Goal: Task Accomplishment & Management: Use online tool/utility

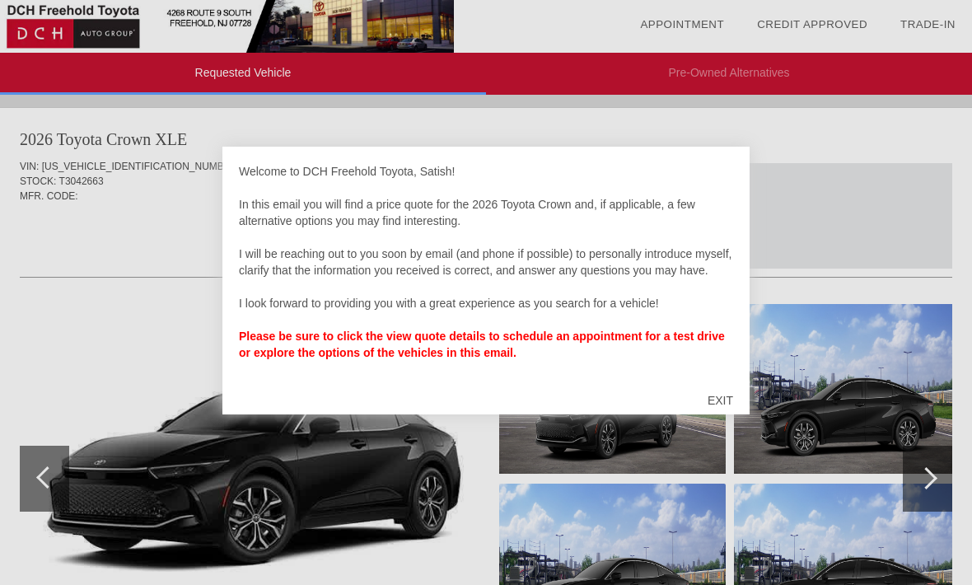
click at [725, 396] on div "EXIT" at bounding box center [720, 400] width 58 height 49
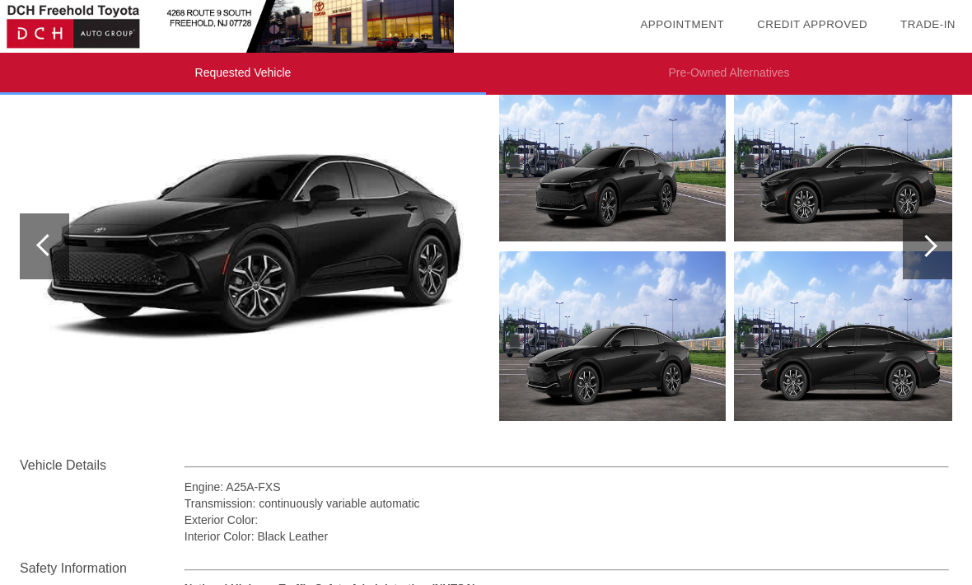
scroll to position [231, 0]
click at [274, 259] on img at bounding box center [253, 246] width 467 height 349
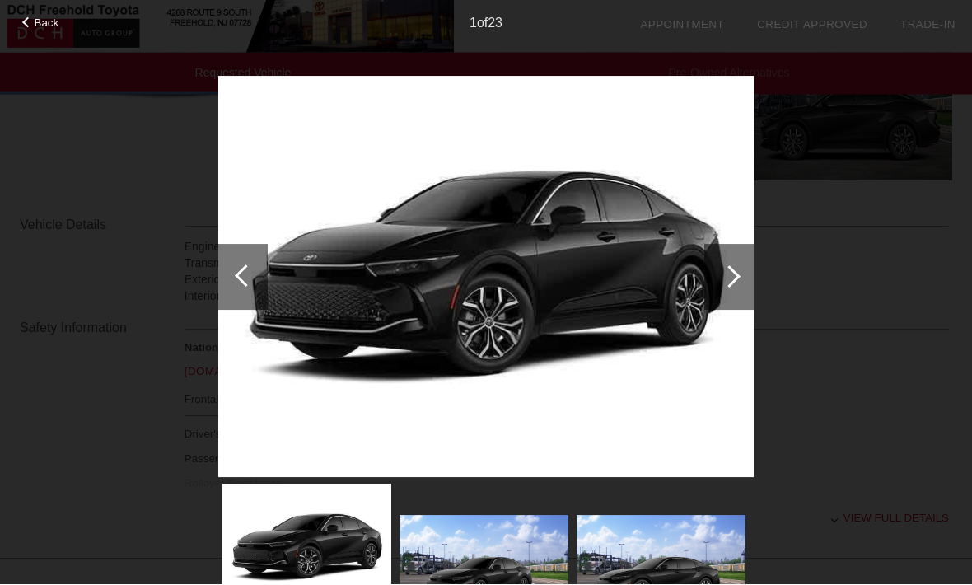
scroll to position [473, 0]
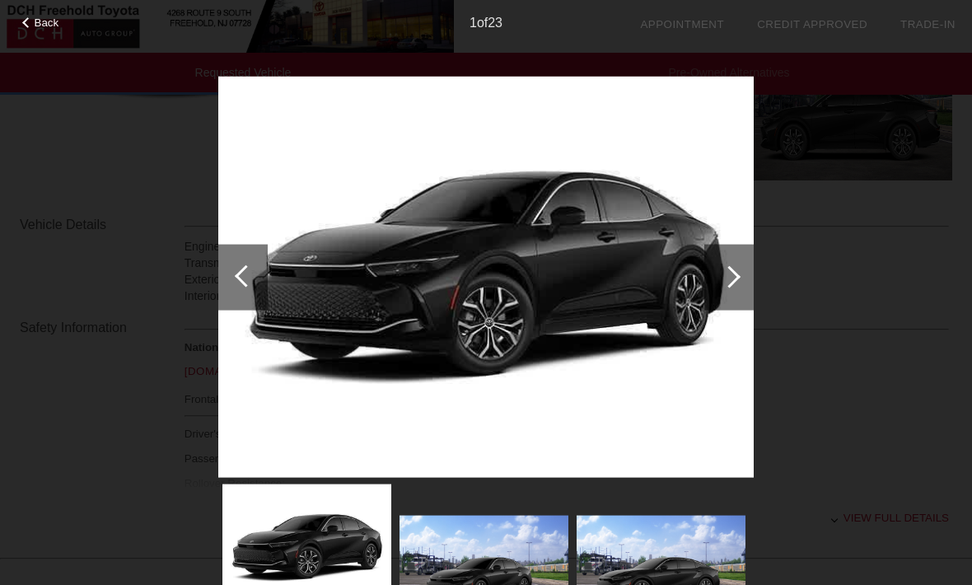
click at [736, 272] on div at bounding box center [728, 277] width 49 height 66
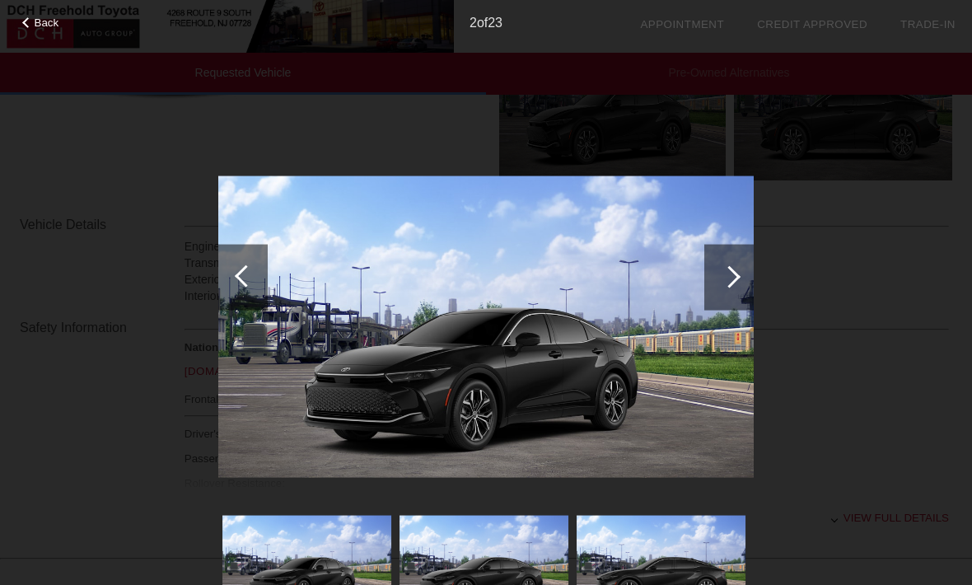
click at [742, 269] on div at bounding box center [728, 277] width 49 height 66
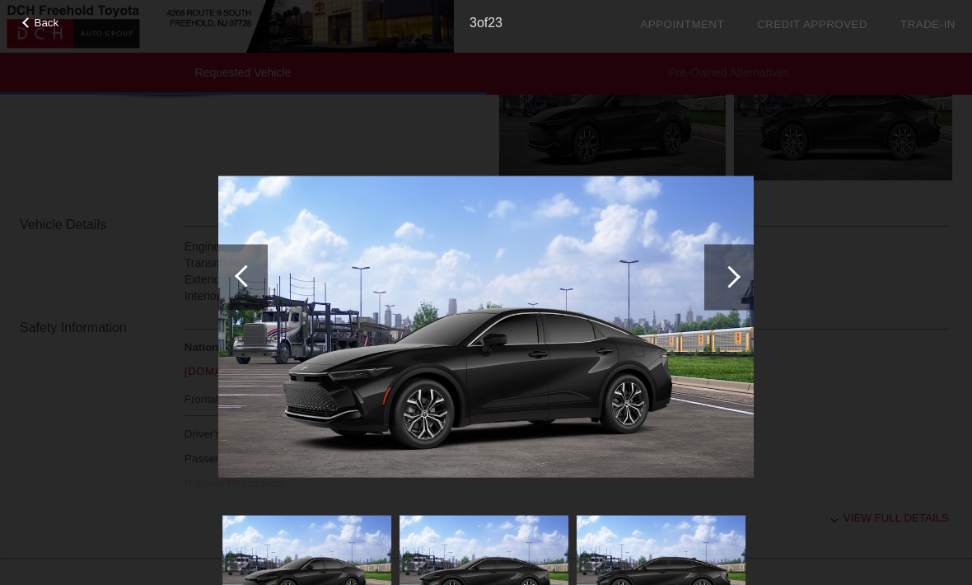
click at [750, 275] on div at bounding box center [728, 277] width 49 height 66
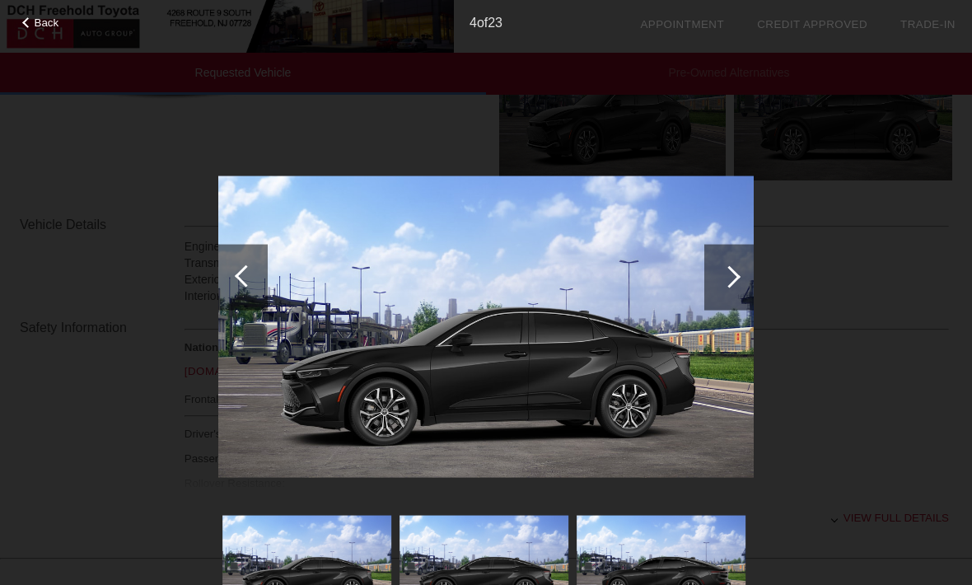
click at [752, 276] on div at bounding box center [728, 277] width 49 height 66
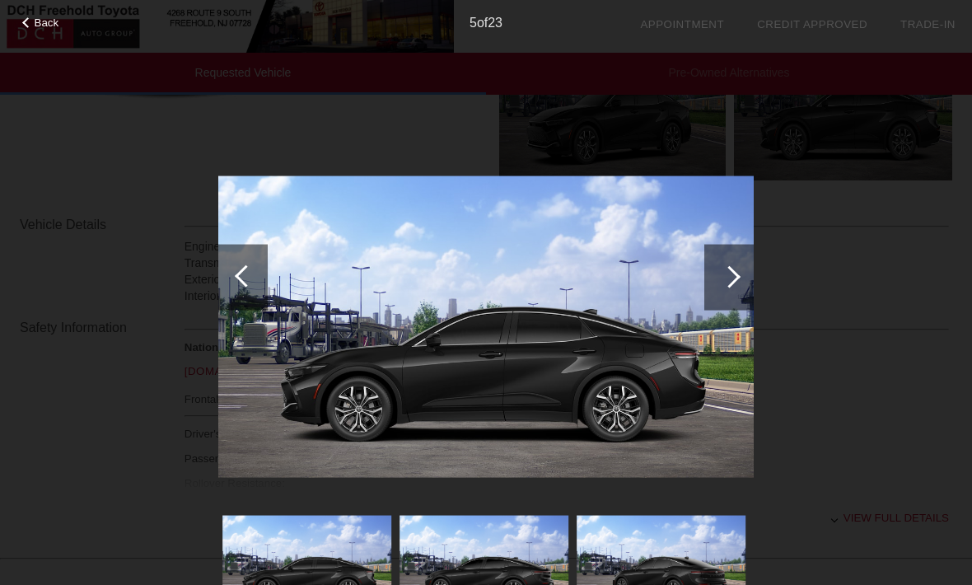
click at [750, 275] on div at bounding box center [728, 277] width 49 height 66
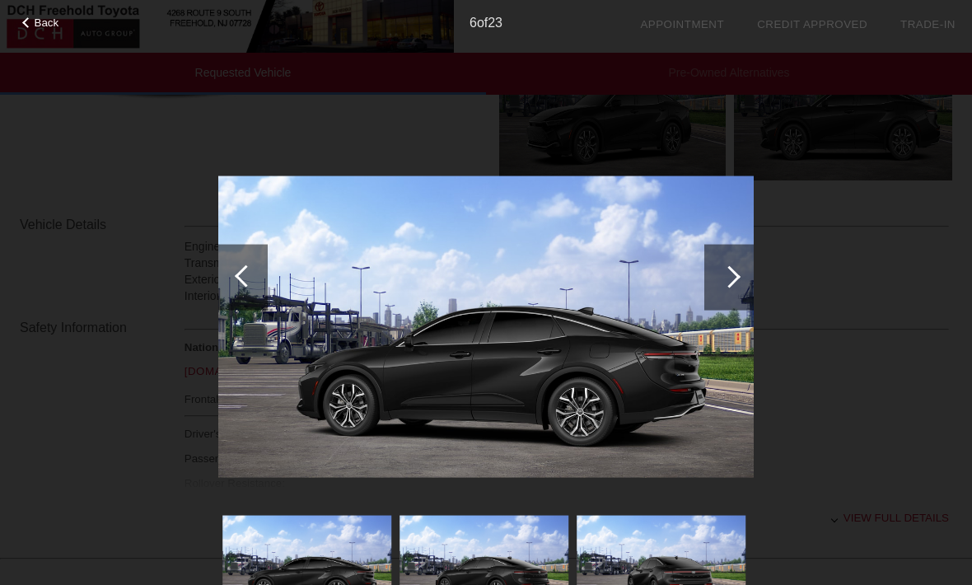
click at [750, 277] on div at bounding box center [728, 277] width 49 height 66
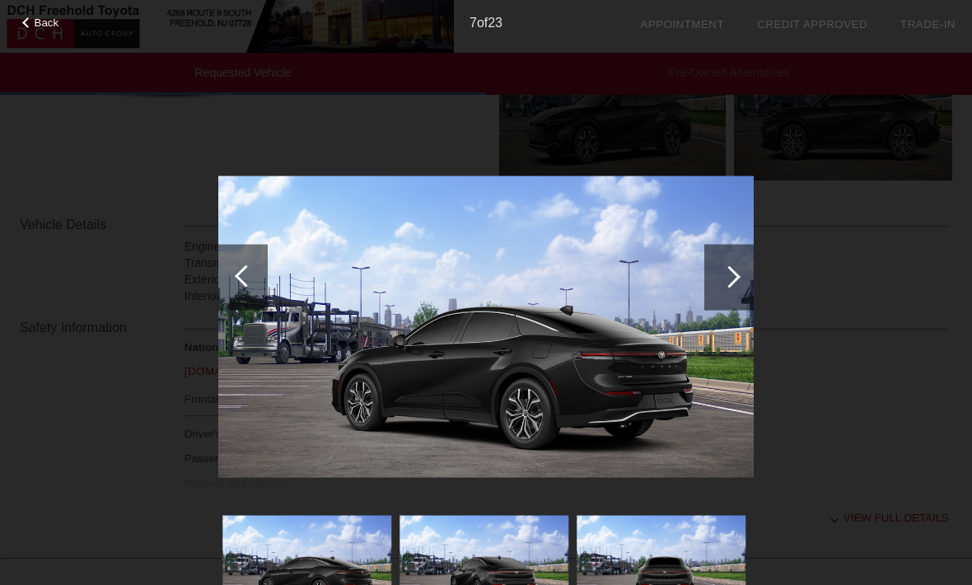
click at [750, 276] on div at bounding box center [728, 277] width 49 height 66
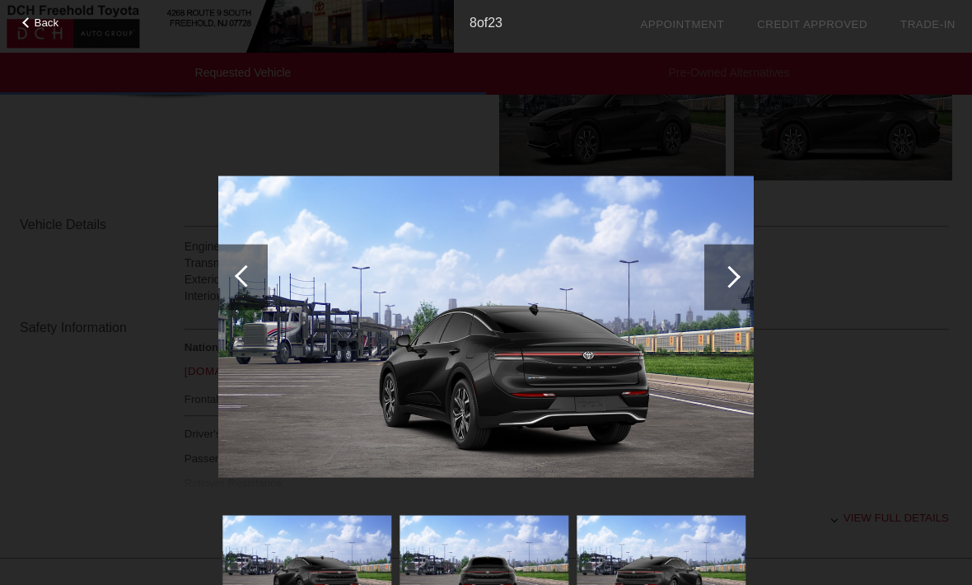
click at [732, 275] on div at bounding box center [729, 276] width 22 height 22
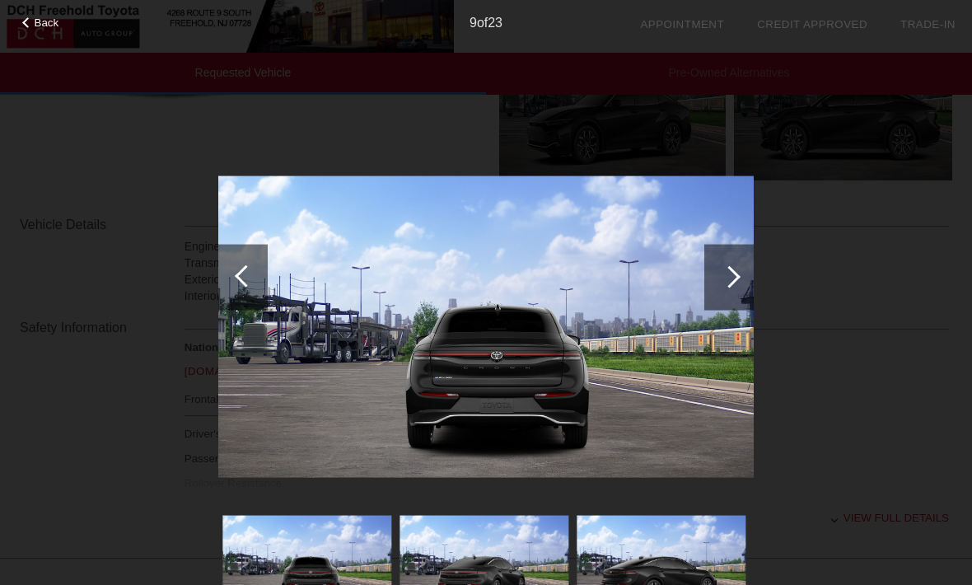
click at [732, 272] on div at bounding box center [729, 276] width 22 height 22
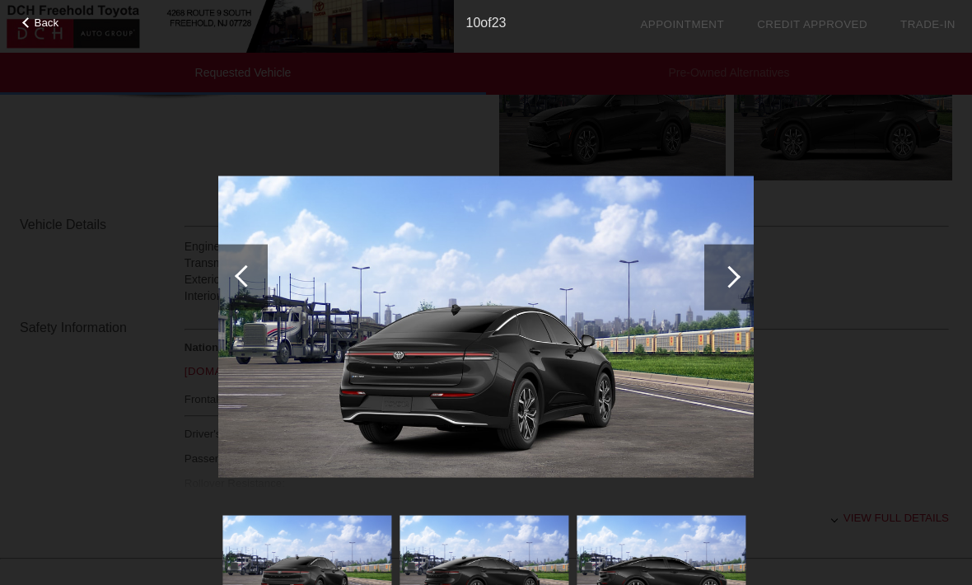
click at [732, 271] on div at bounding box center [729, 276] width 22 height 22
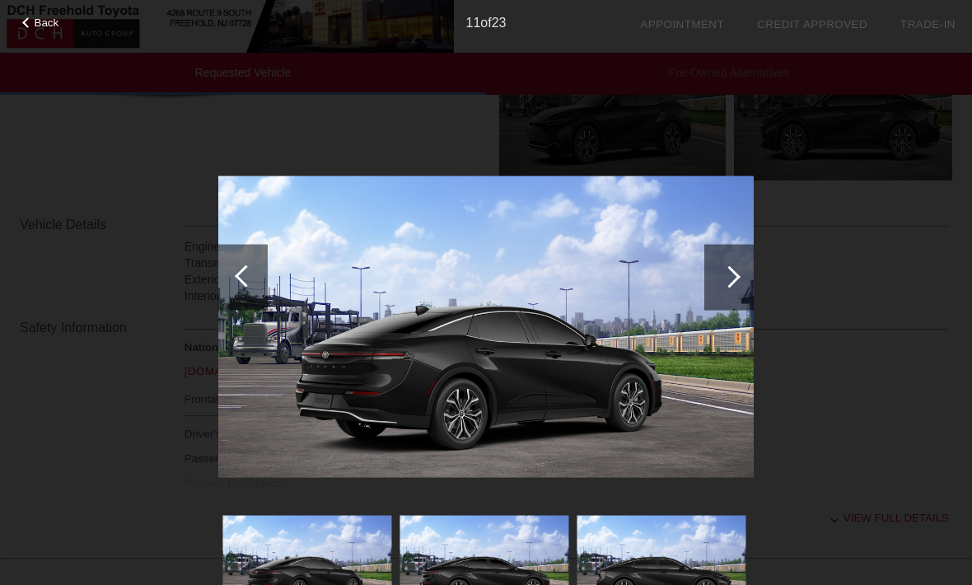
click at [731, 269] on div at bounding box center [729, 276] width 22 height 22
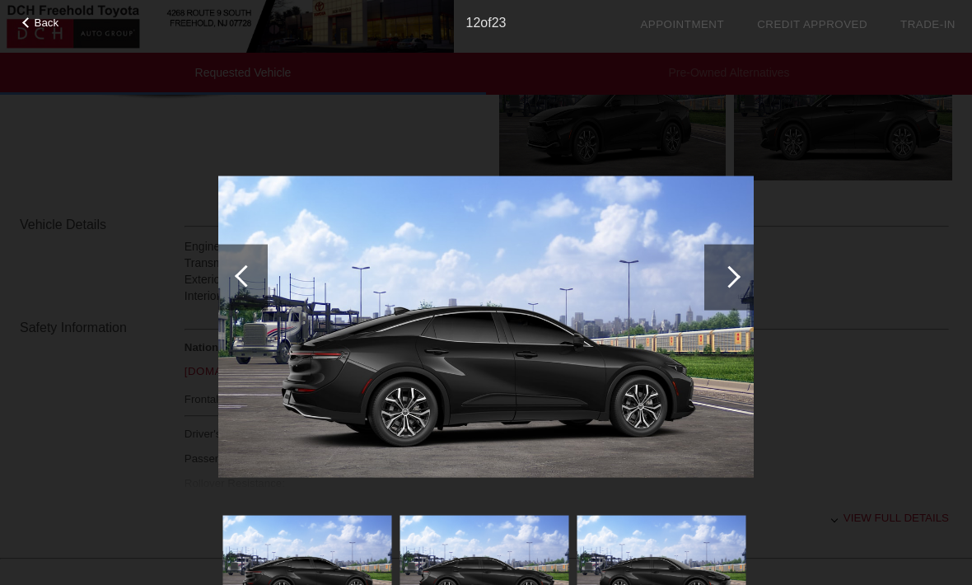
click at [729, 269] on div at bounding box center [729, 276] width 22 height 22
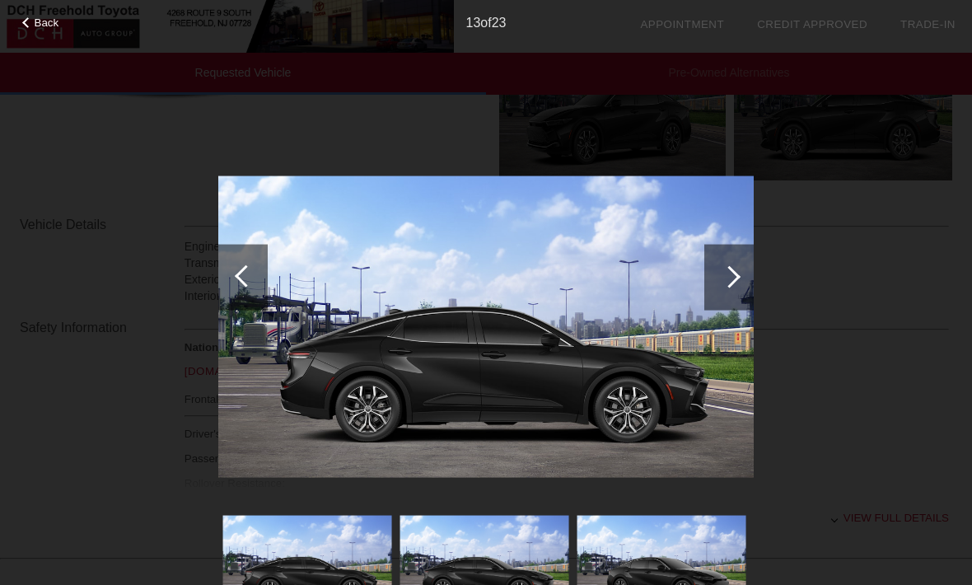
click at [730, 267] on div at bounding box center [729, 276] width 22 height 22
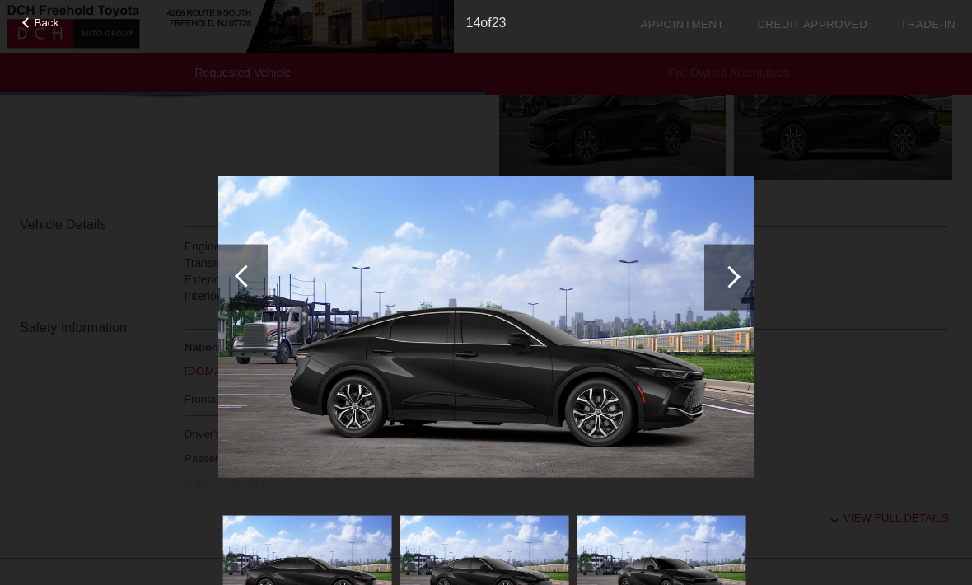
click at [733, 269] on div at bounding box center [728, 277] width 49 height 66
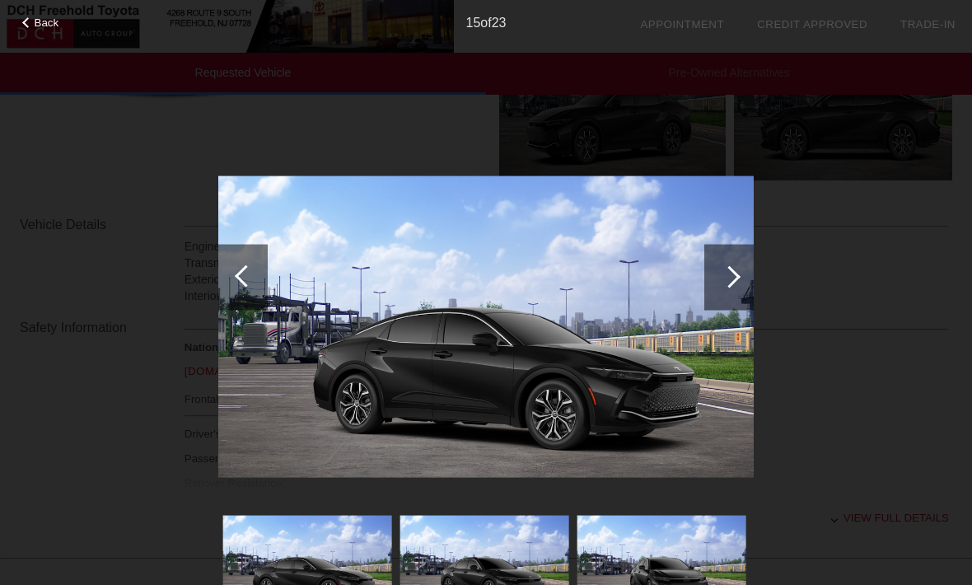
click at [732, 271] on div at bounding box center [729, 276] width 22 height 22
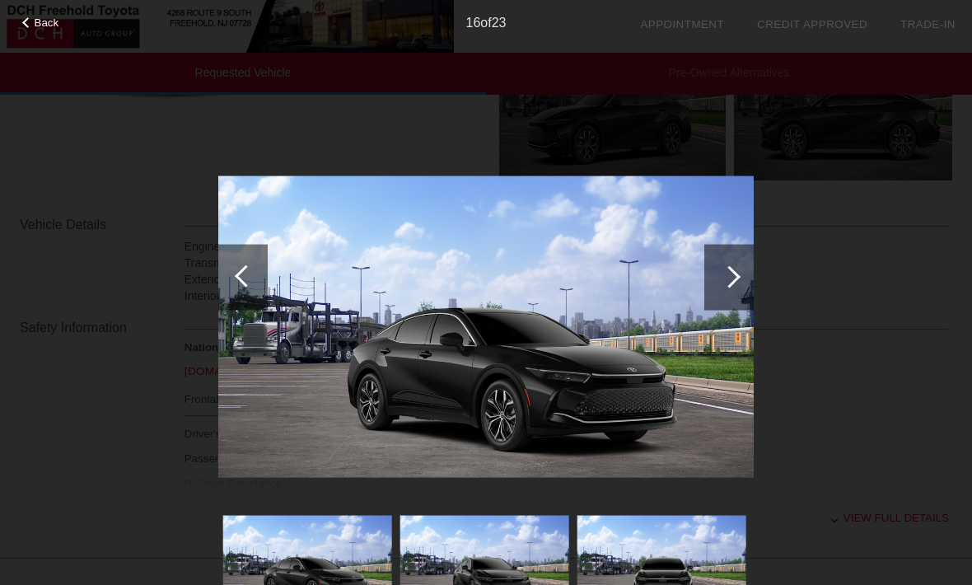
click at [734, 268] on div at bounding box center [728, 277] width 49 height 66
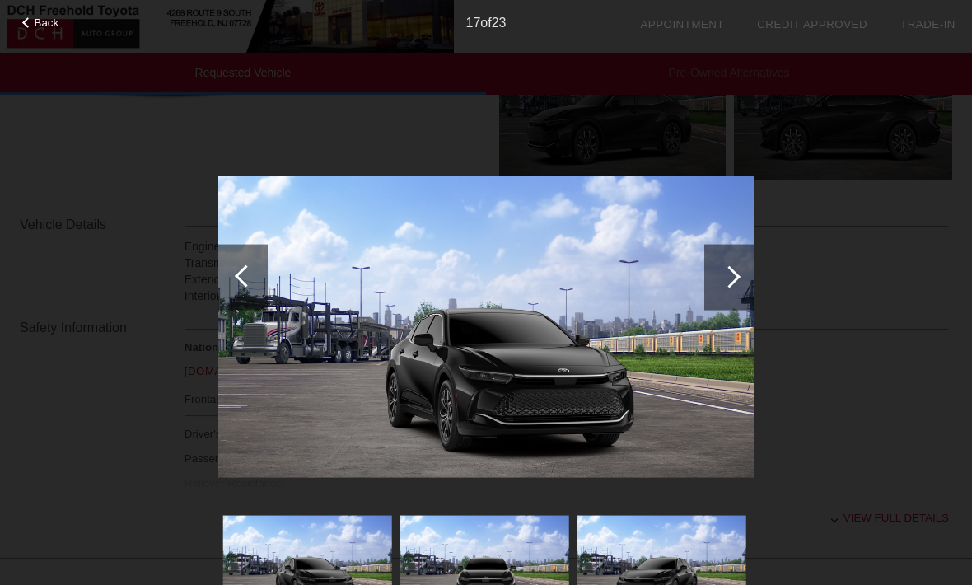
click at [737, 268] on div at bounding box center [728, 277] width 49 height 66
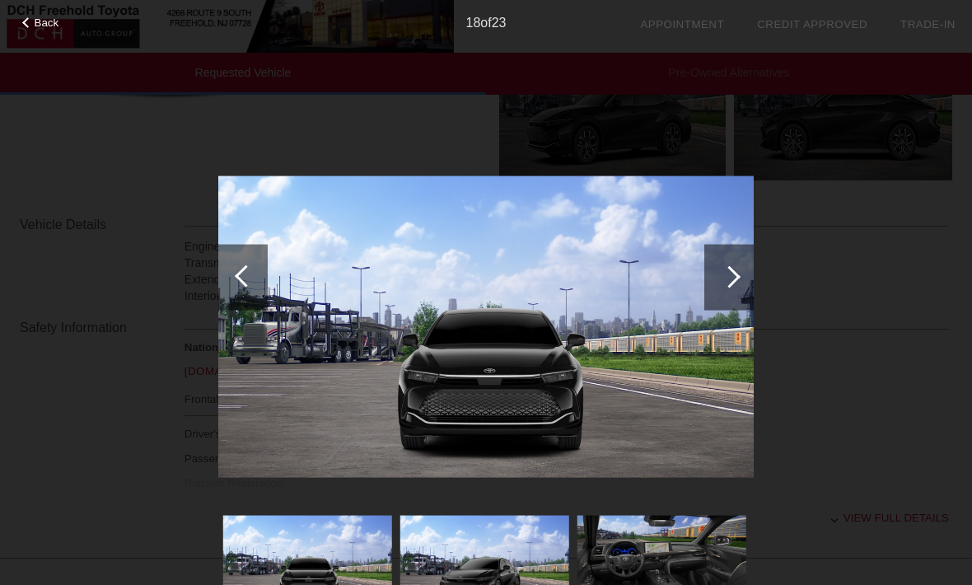
click at [731, 272] on div at bounding box center [729, 276] width 22 height 22
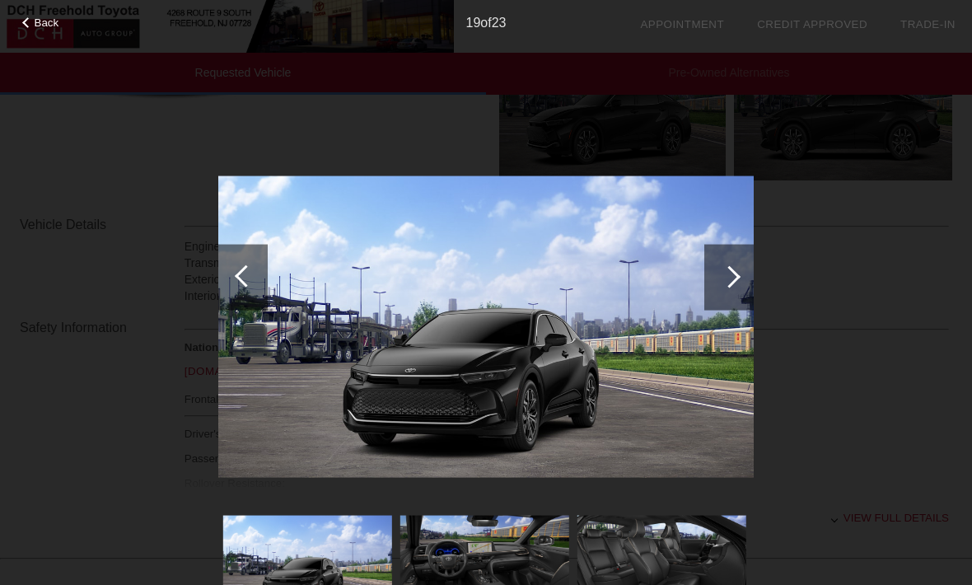
click at [735, 270] on div at bounding box center [728, 277] width 49 height 66
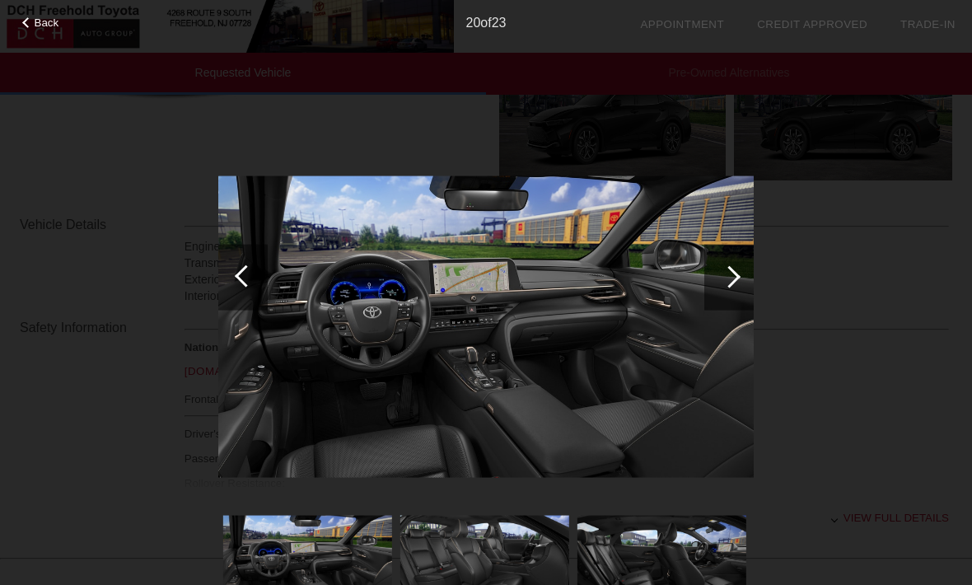
click at [734, 276] on div at bounding box center [729, 276] width 22 height 22
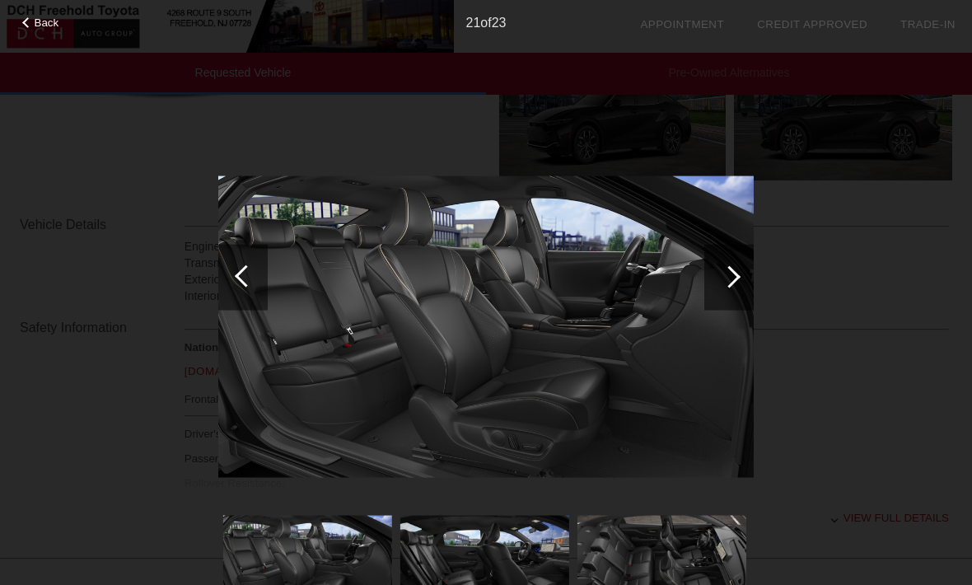
click at [739, 276] on div at bounding box center [729, 276] width 22 height 22
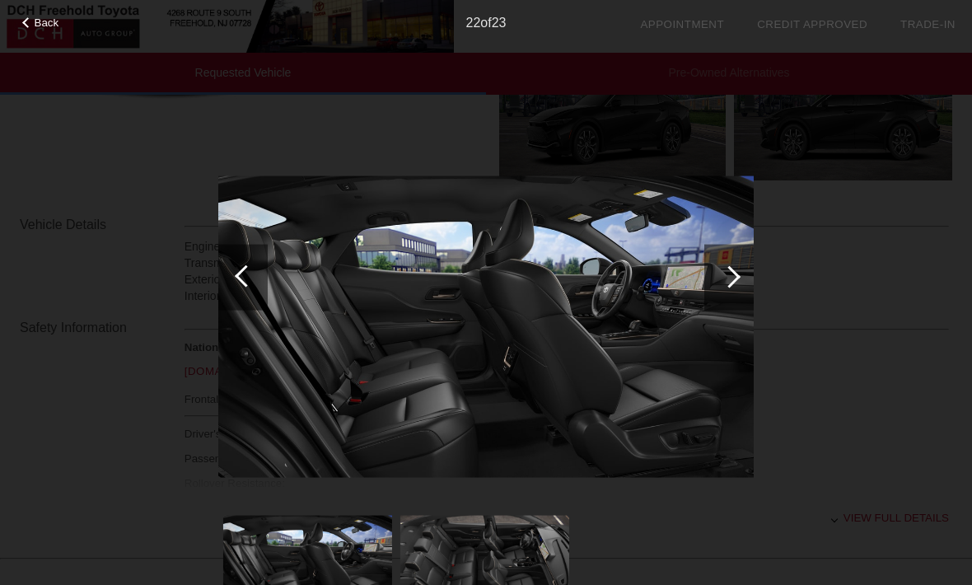
click at [743, 277] on div at bounding box center [728, 277] width 49 height 66
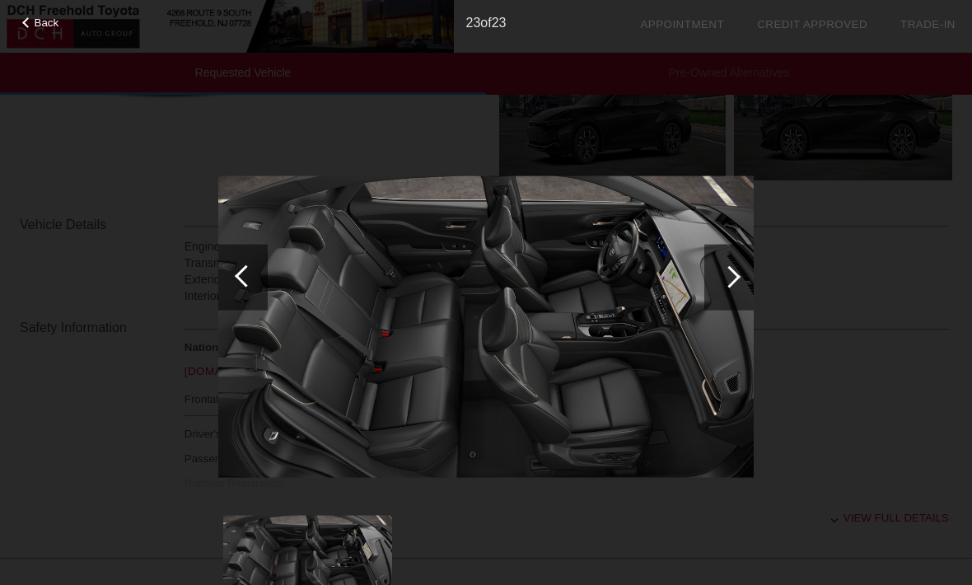
click at [747, 277] on div at bounding box center [728, 277] width 49 height 66
click at [739, 273] on div at bounding box center [728, 277] width 49 height 66
click at [733, 282] on div at bounding box center [729, 276] width 22 height 22
click at [733, 267] on div at bounding box center [728, 277] width 49 height 66
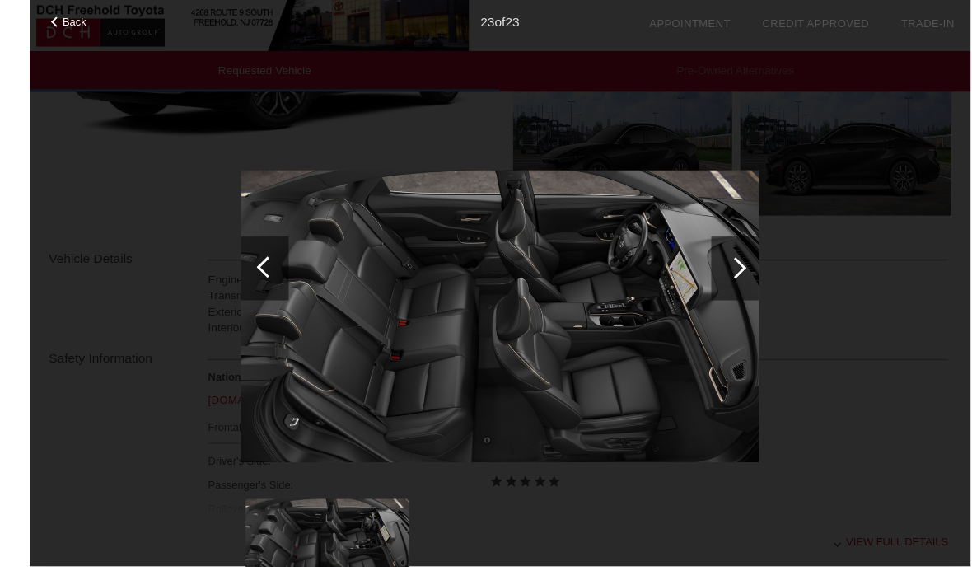
scroll to position [432, 0]
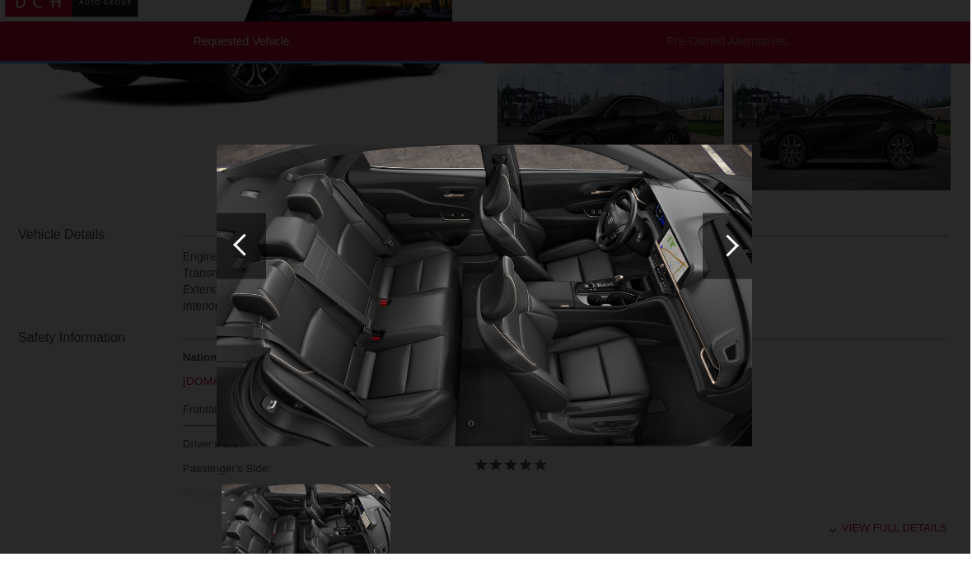
click at [249, 285] on img at bounding box center [485, 326] width 535 height 301
click at [246, 273] on div at bounding box center [242, 277] width 49 height 66
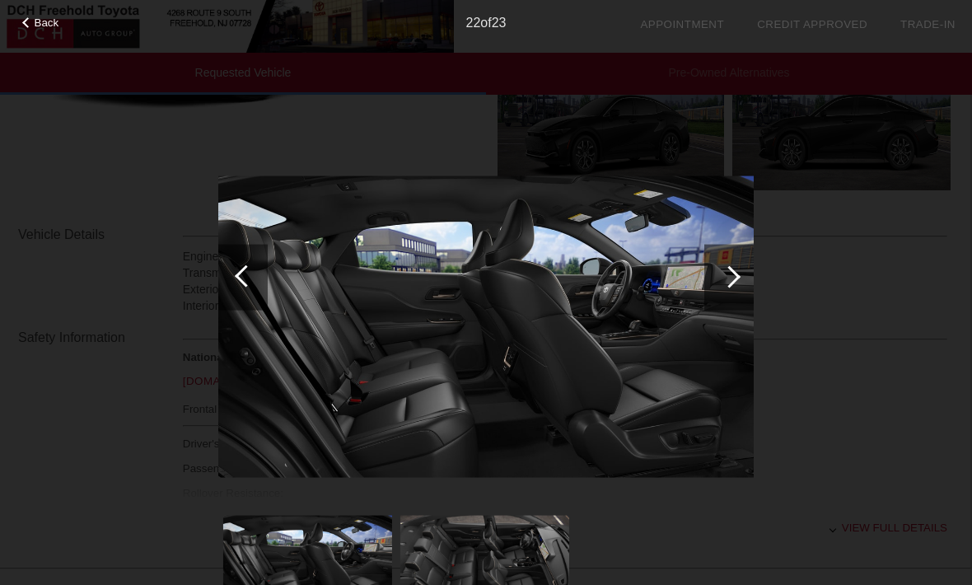
click at [245, 264] on div at bounding box center [242, 277] width 49 height 66
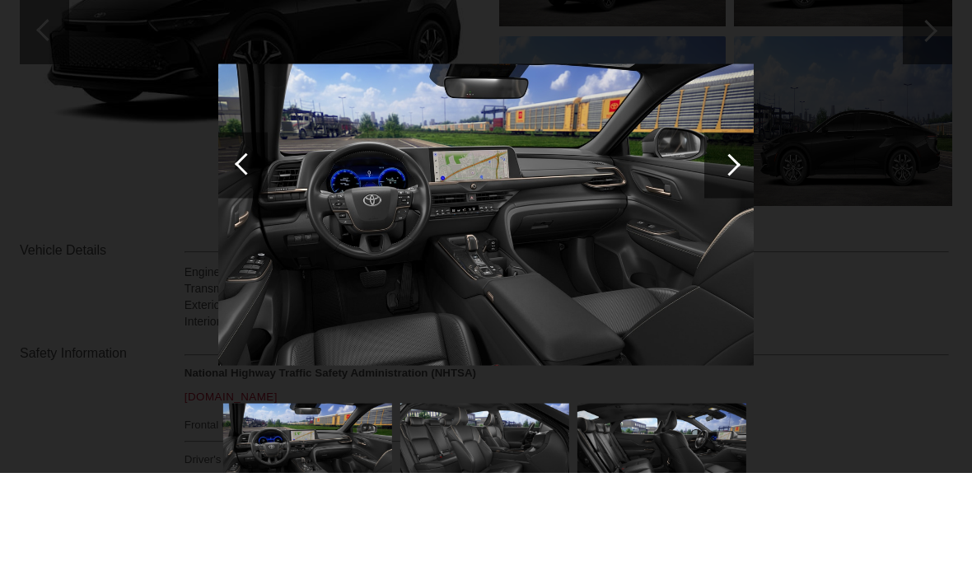
scroll to position [447, 0]
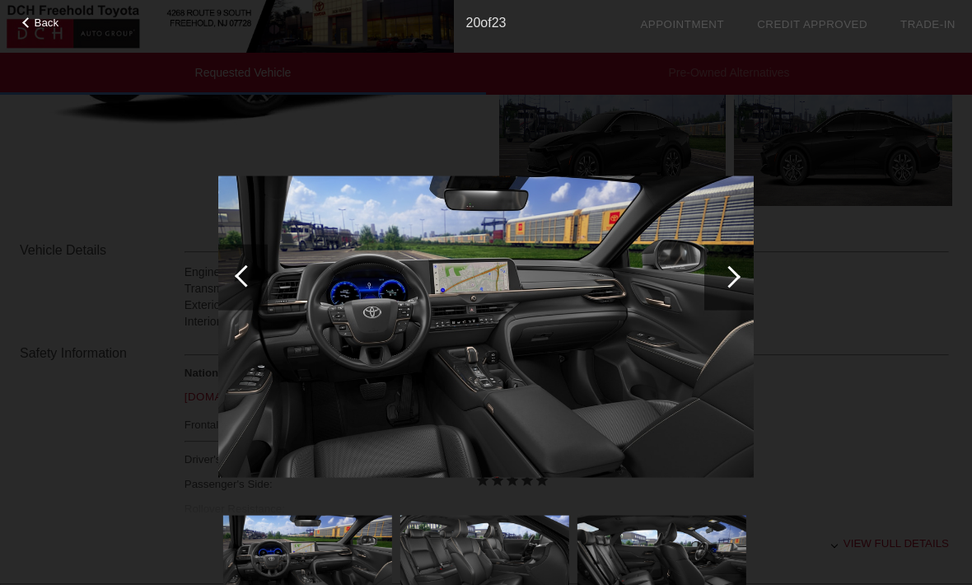
click at [250, 279] on div at bounding box center [246, 275] width 22 height 22
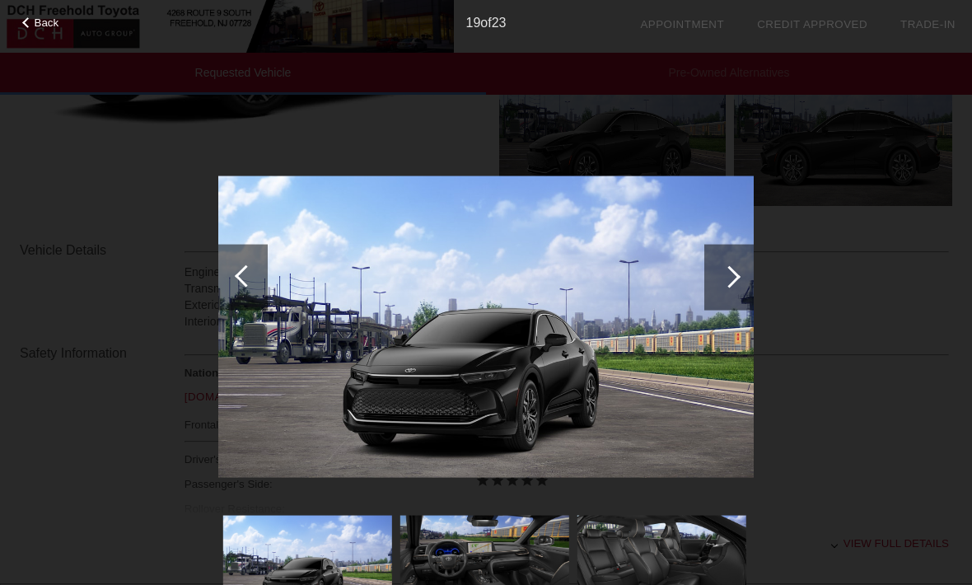
click at [724, 286] on div at bounding box center [728, 277] width 49 height 66
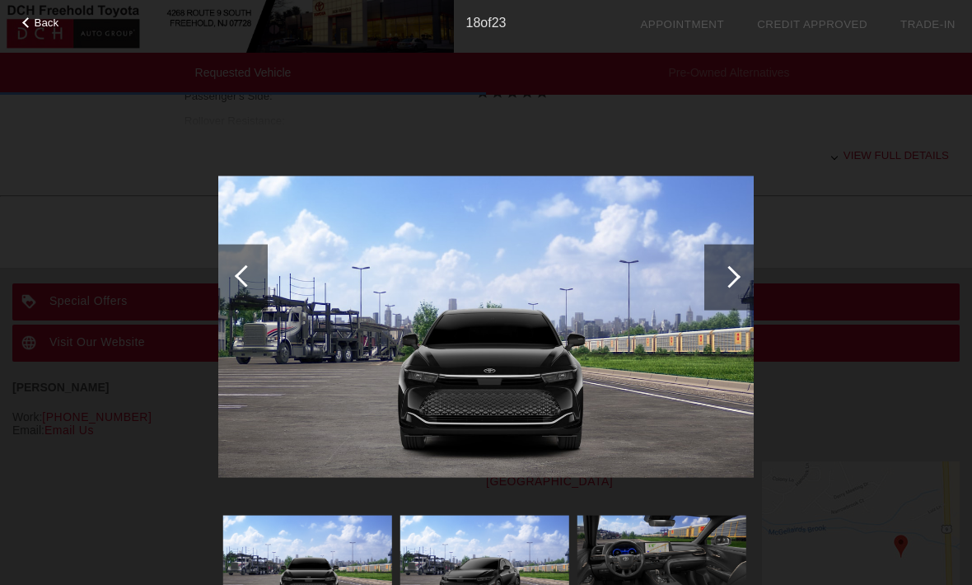
scroll to position [858, 0]
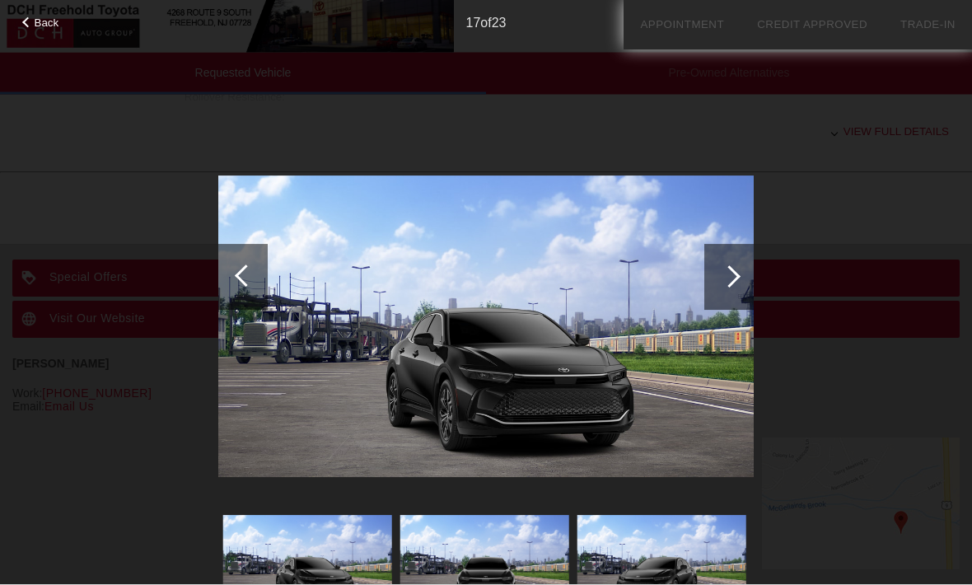
click at [245, 264] on div at bounding box center [242, 277] width 49 height 66
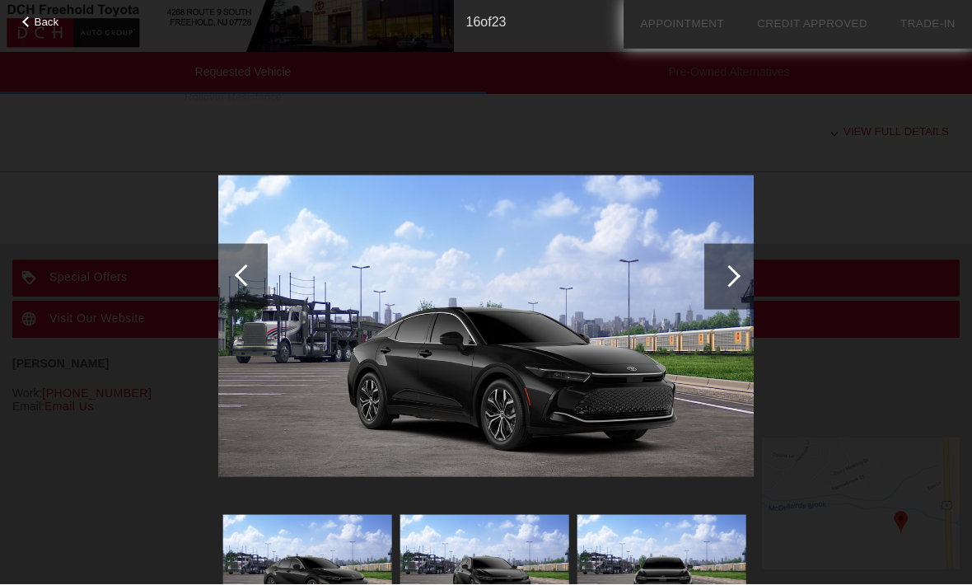
click at [247, 267] on div at bounding box center [246, 275] width 22 height 22
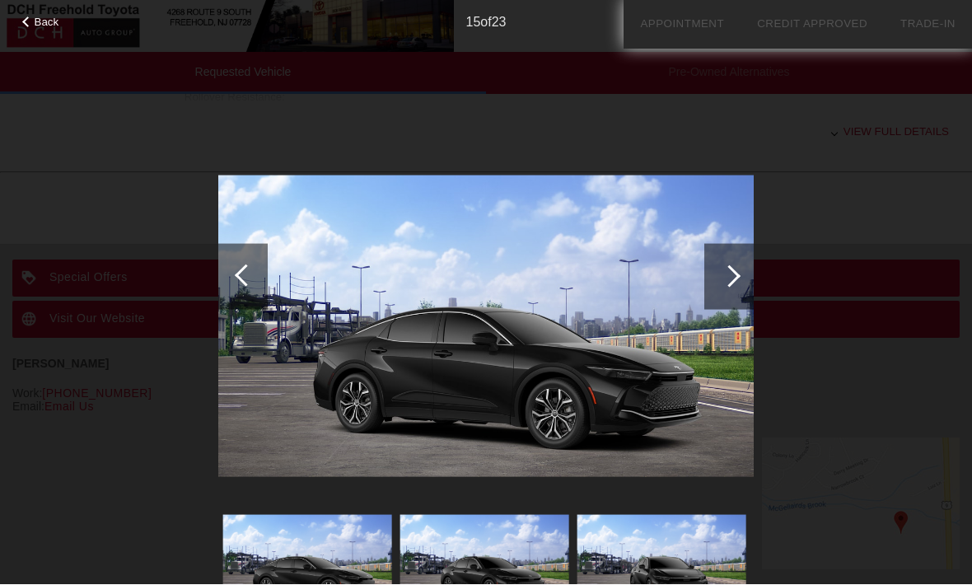
click at [250, 271] on div at bounding box center [246, 275] width 22 height 22
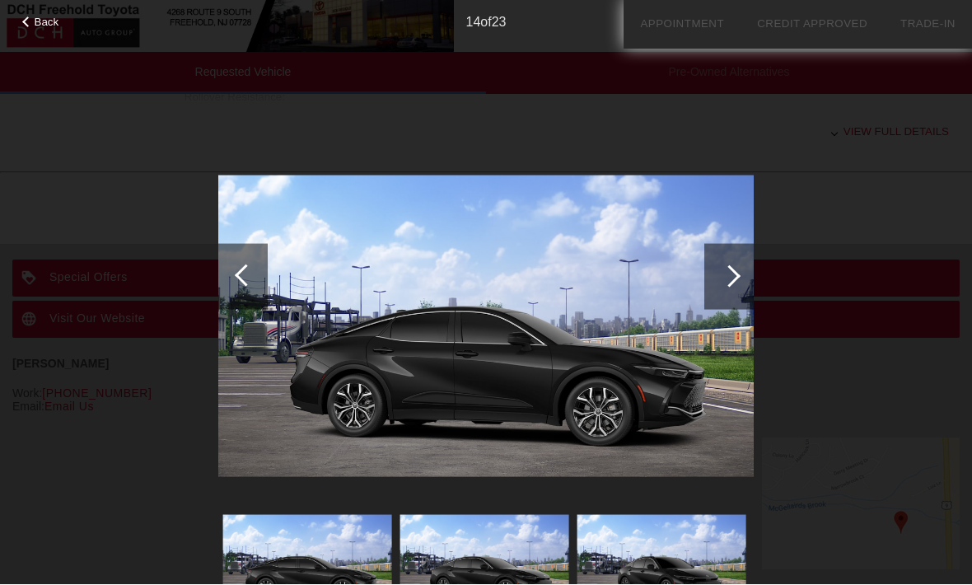
click at [250, 278] on div at bounding box center [246, 275] width 22 height 22
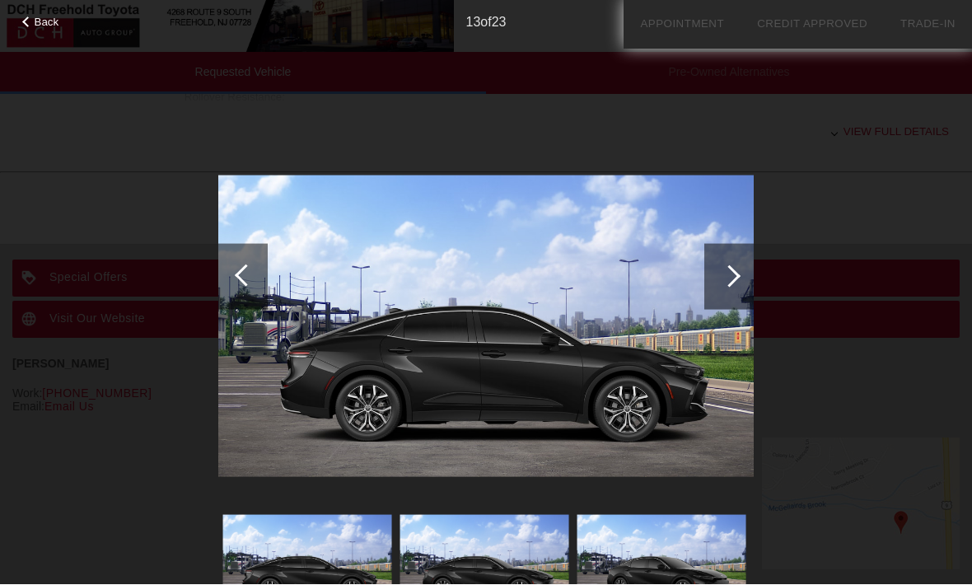
click at [253, 273] on div at bounding box center [246, 275] width 22 height 22
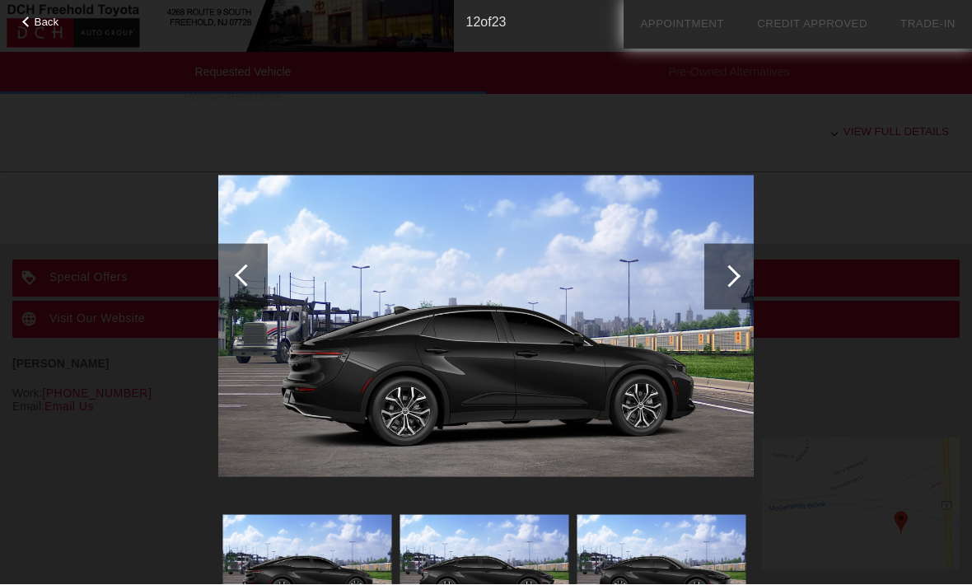
click at [260, 268] on div at bounding box center [242, 277] width 49 height 66
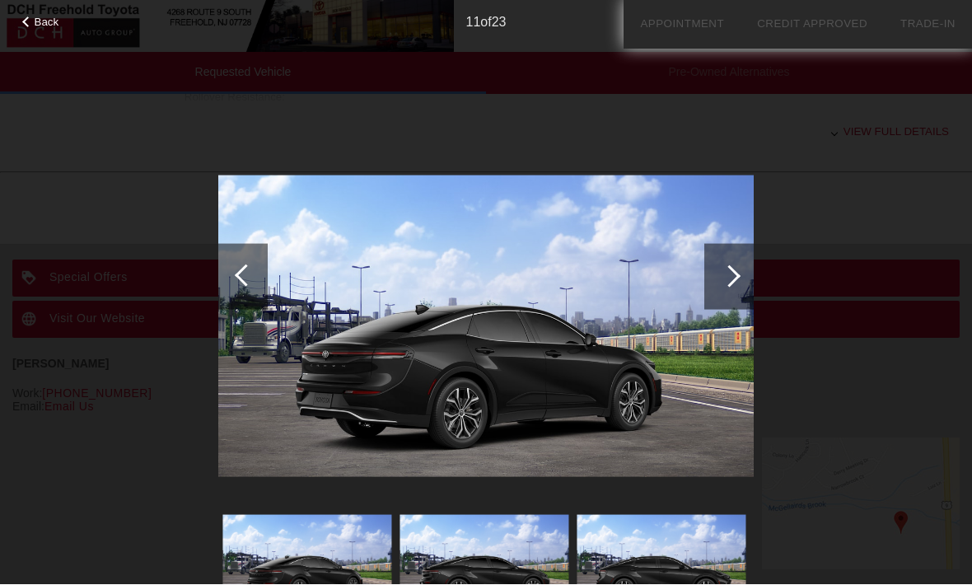
click at [261, 273] on div at bounding box center [242, 277] width 49 height 66
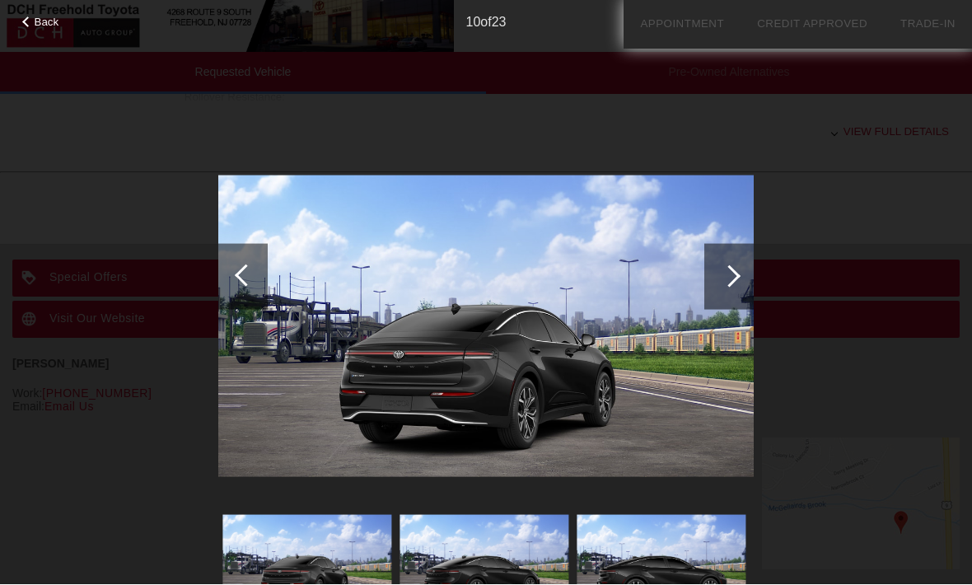
click at [255, 273] on div at bounding box center [246, 275] width 22 height 22
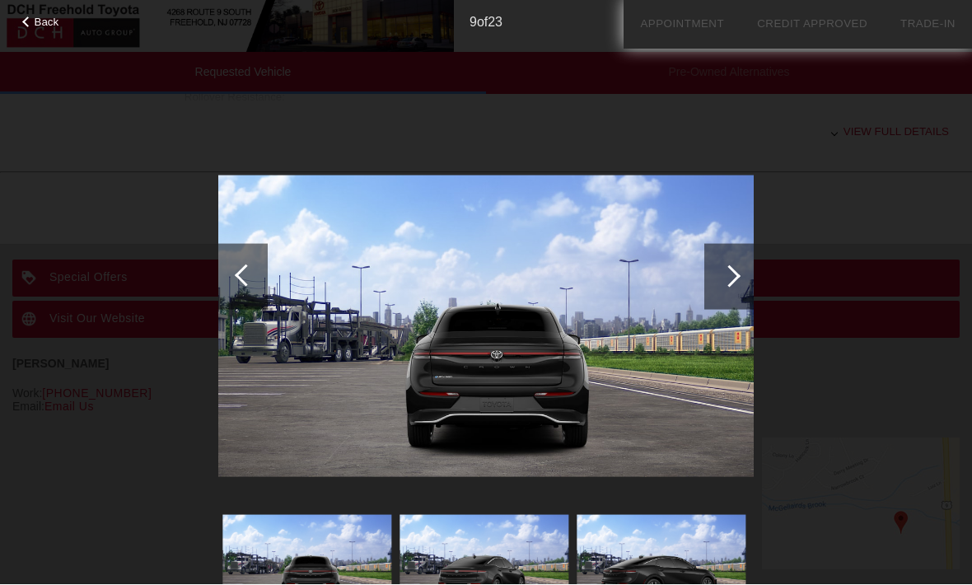
click at [250, 273] on div at bounding box center [246, 275] width 22 height 22
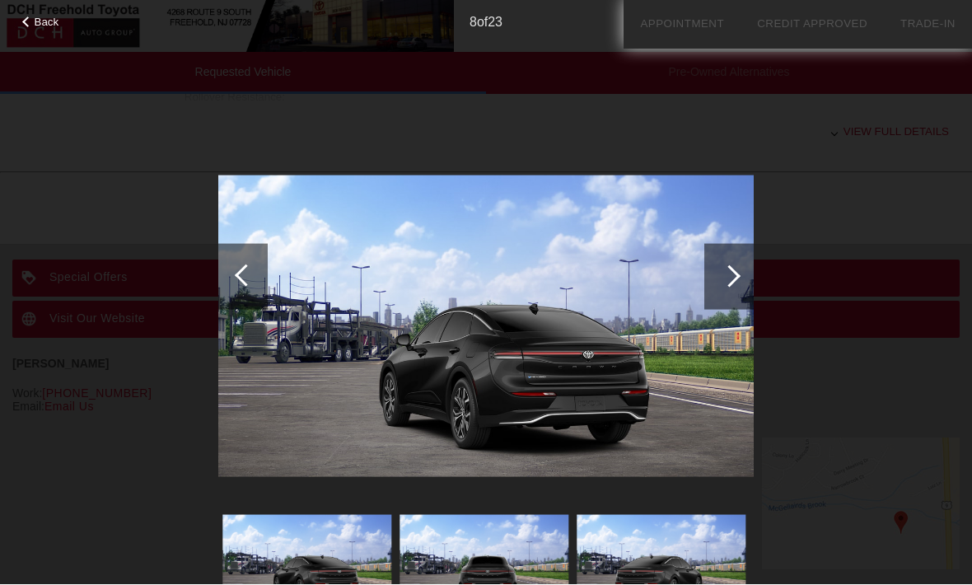
click at [250, 271] on div at bounding box center [246, 275] width 22 height 22
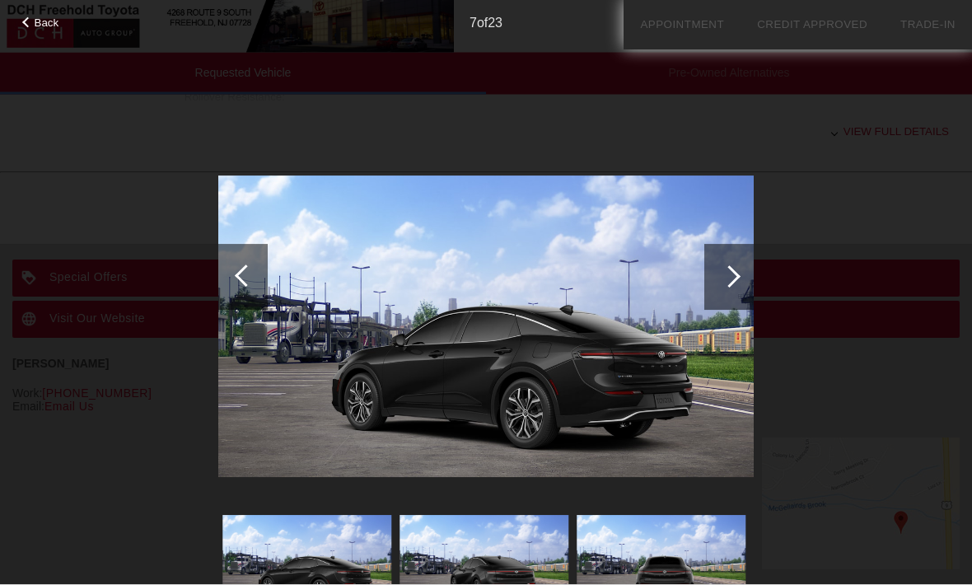
click at [56, 25] on span "Back" at bounding box center [47, 22] width 25 height 12
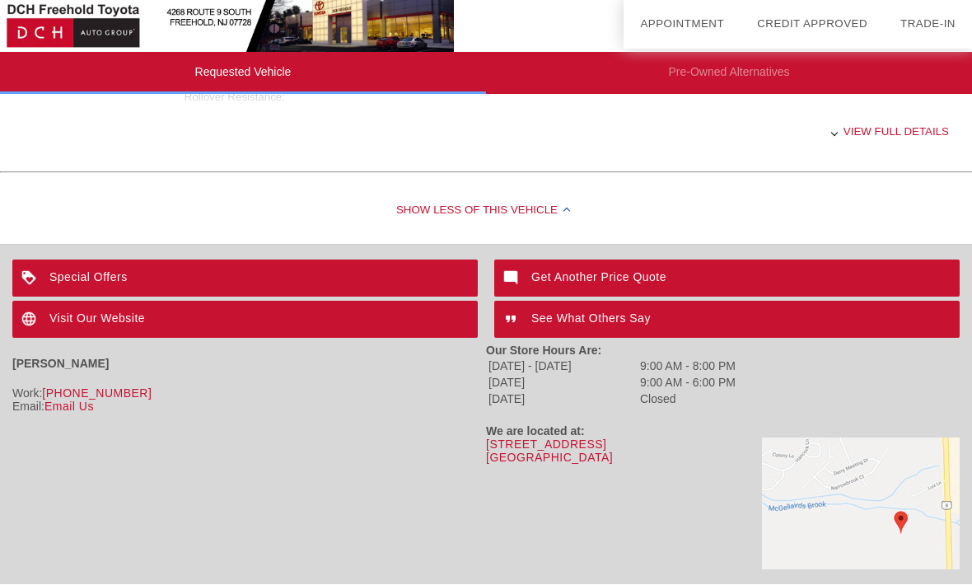
click at [100, 287] on div "Special Offers" at bounding box center [244, 278] width 465 height 37
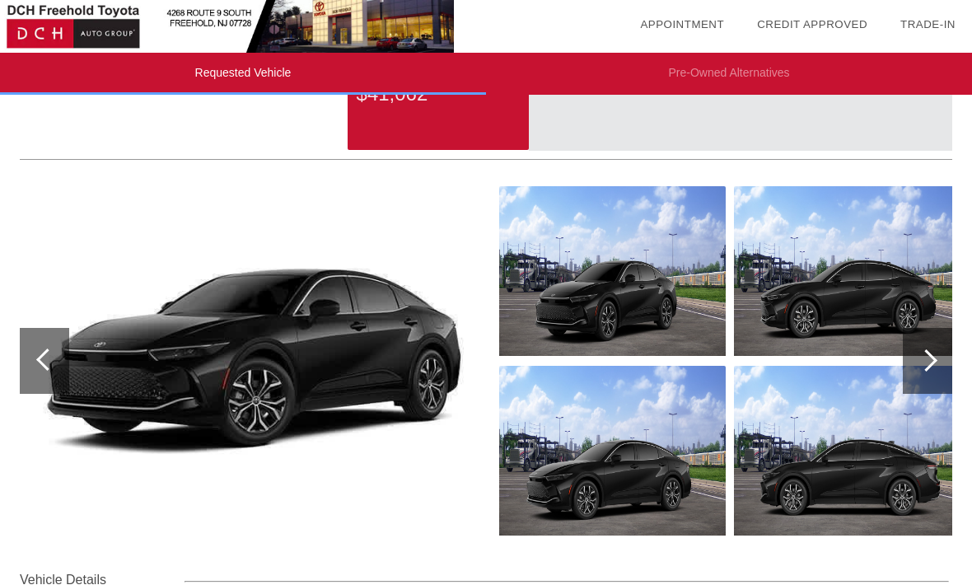
scroll to position [0, 0]
